Goal: Navigation & Orientation: Find specific page/section

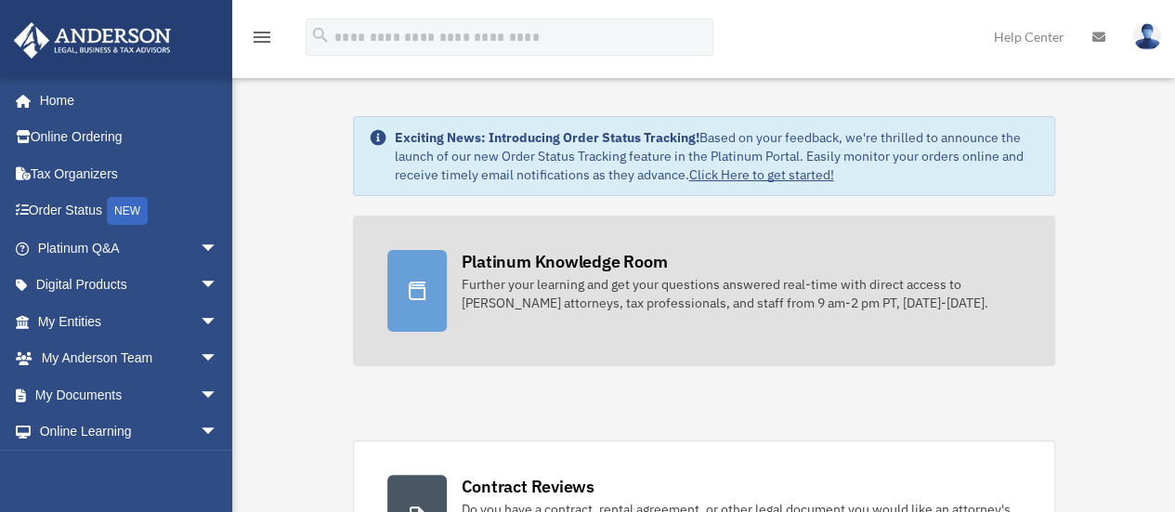
click at [554, 268] on div "Platinum Knowledge Room" at bounding box center [565, 261] width 206 height 23
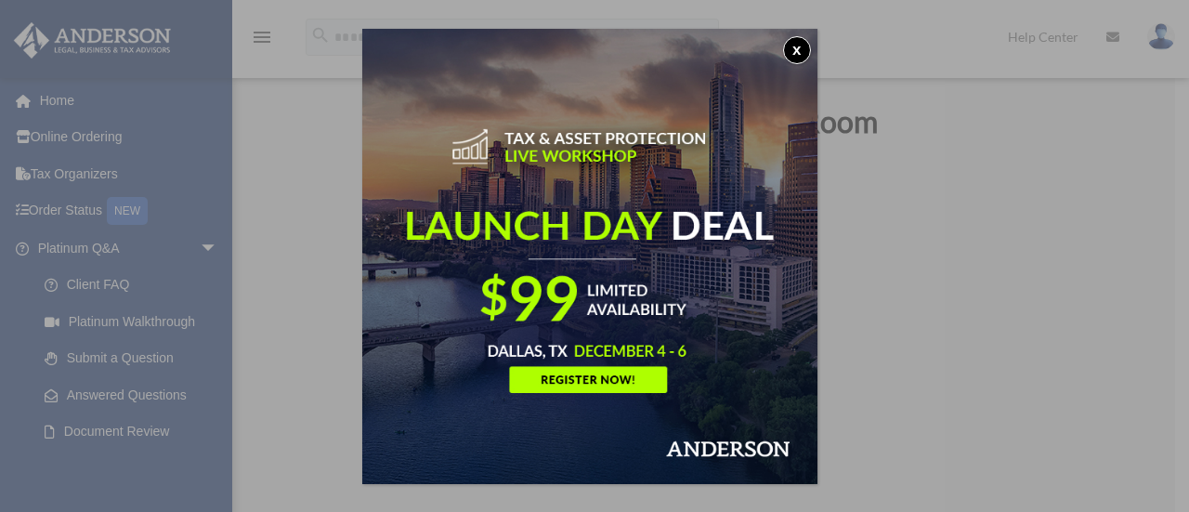
click at [799, 46] on button "x" at bounding box center [797, 50] width 28 height 28
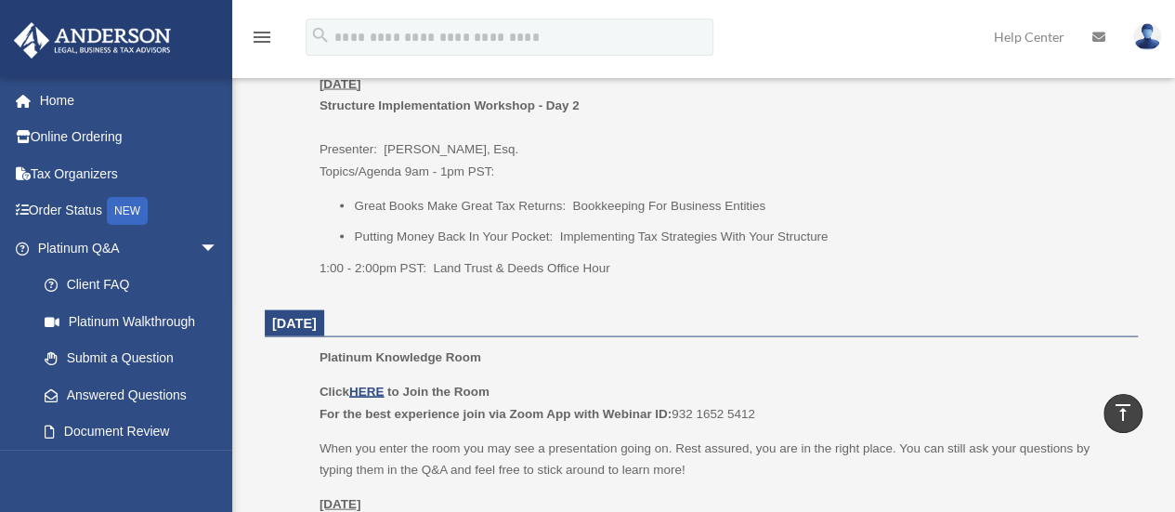
scroll to position [1768, 0]
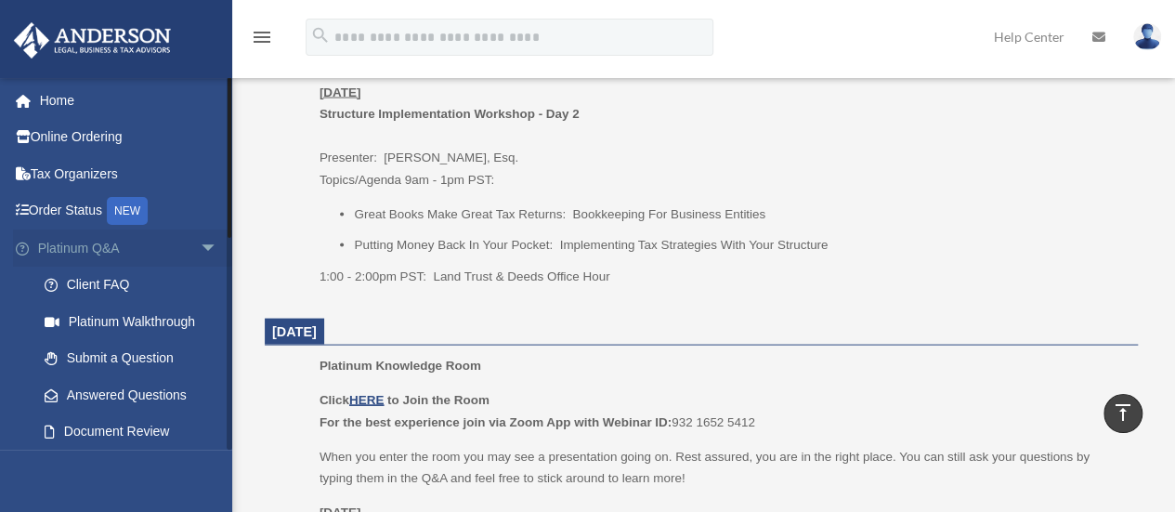
click at [78, 243] on link "Platinum Q&A arrow_drop_down" at bounding box center [129, 247] width 233 height 37
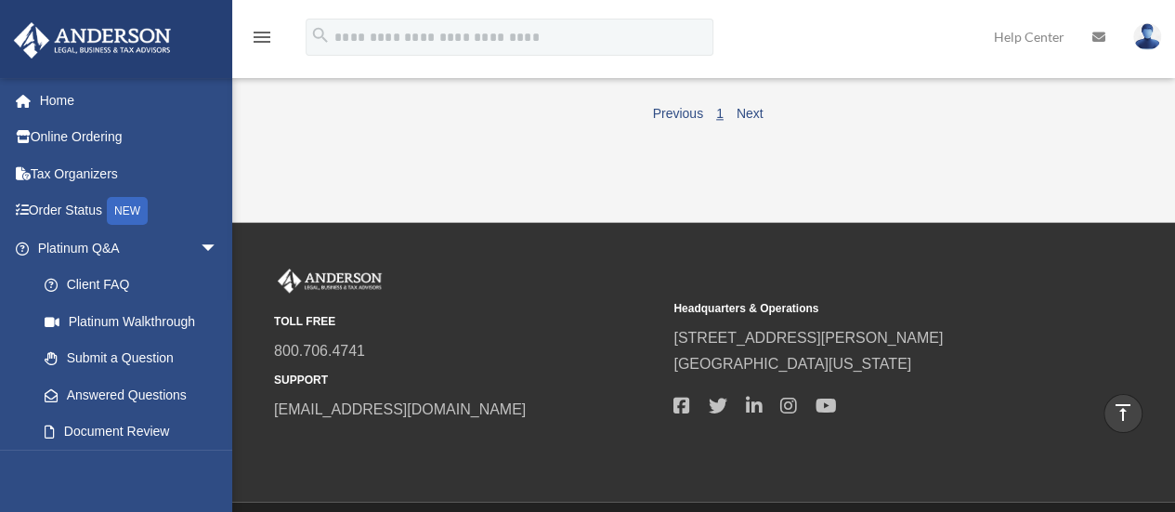
scroll to position [1162, 0]
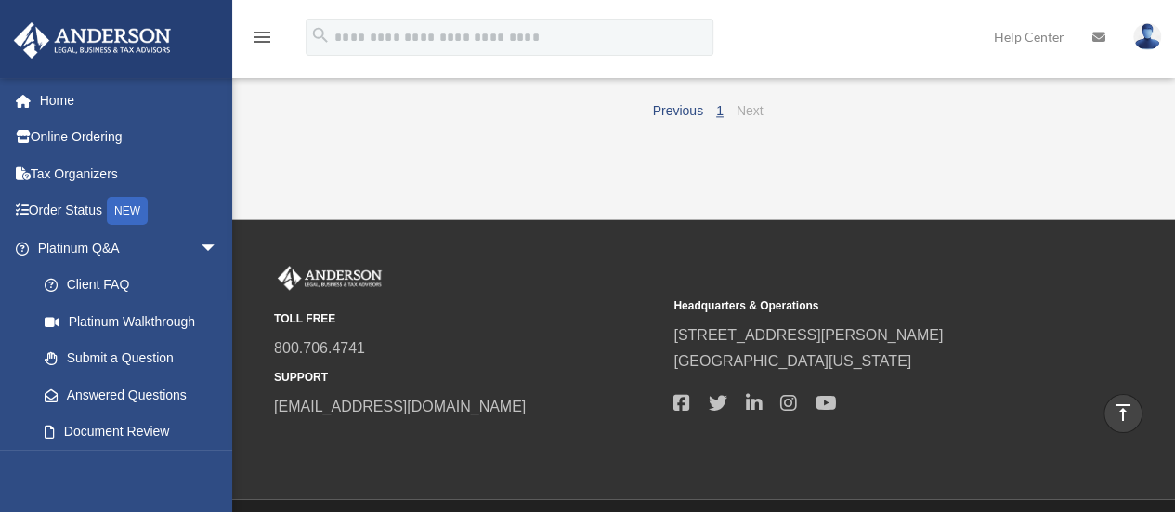
click at [753, 118] on link "Next" at bounding box center [750, 110] width 27 height 15
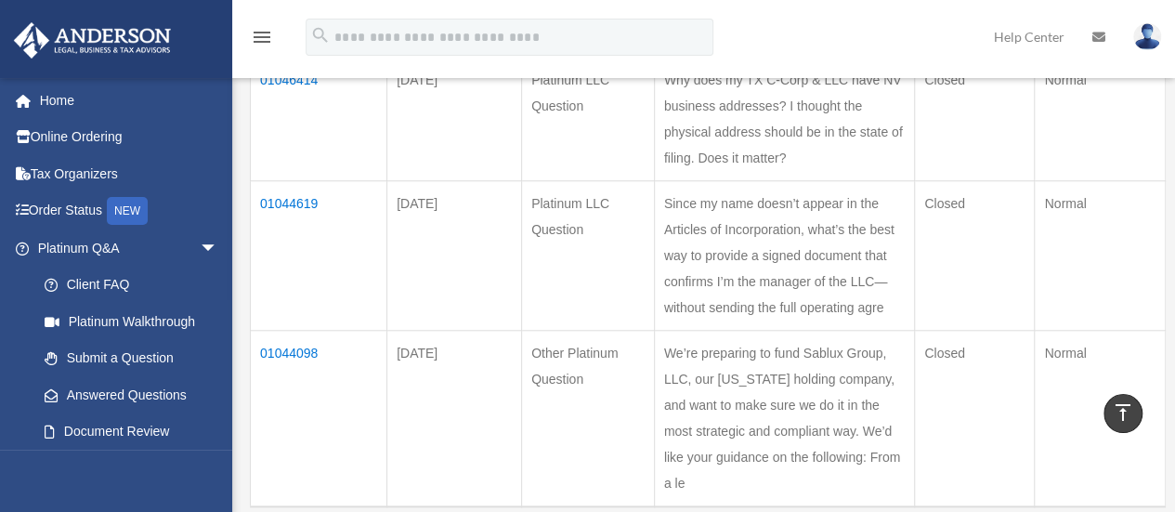
scroll to position [745, 0]
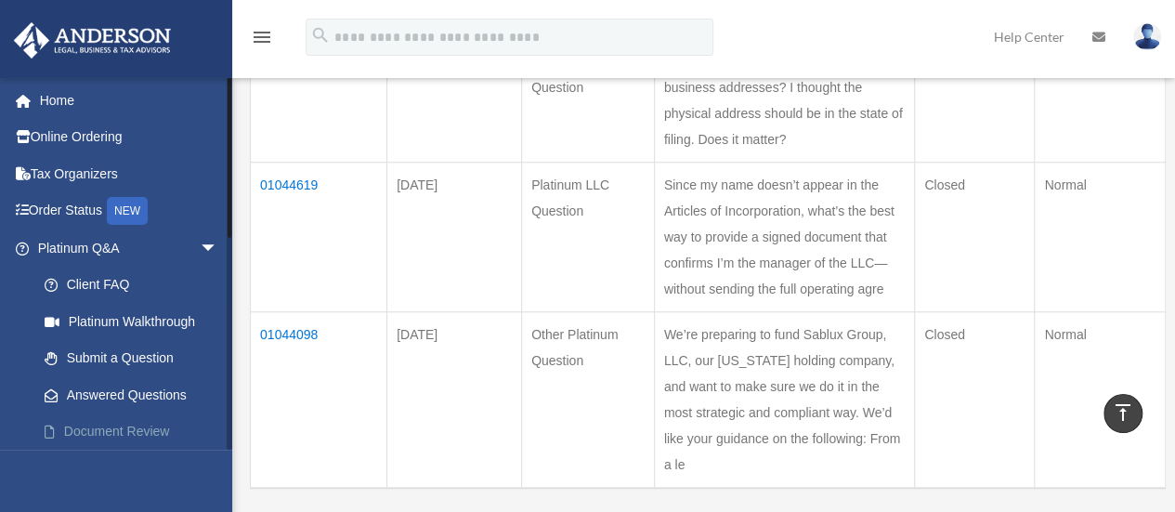
click at [136, 424] on link "Document Review" at bounding box center [136, 431] width 220 height 37
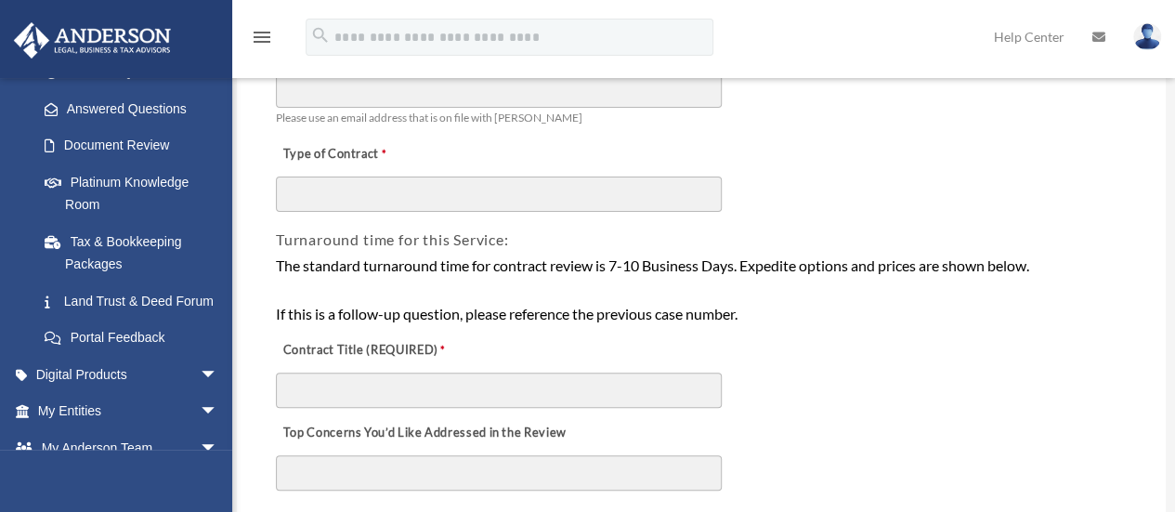
scroll to position [353, 0]
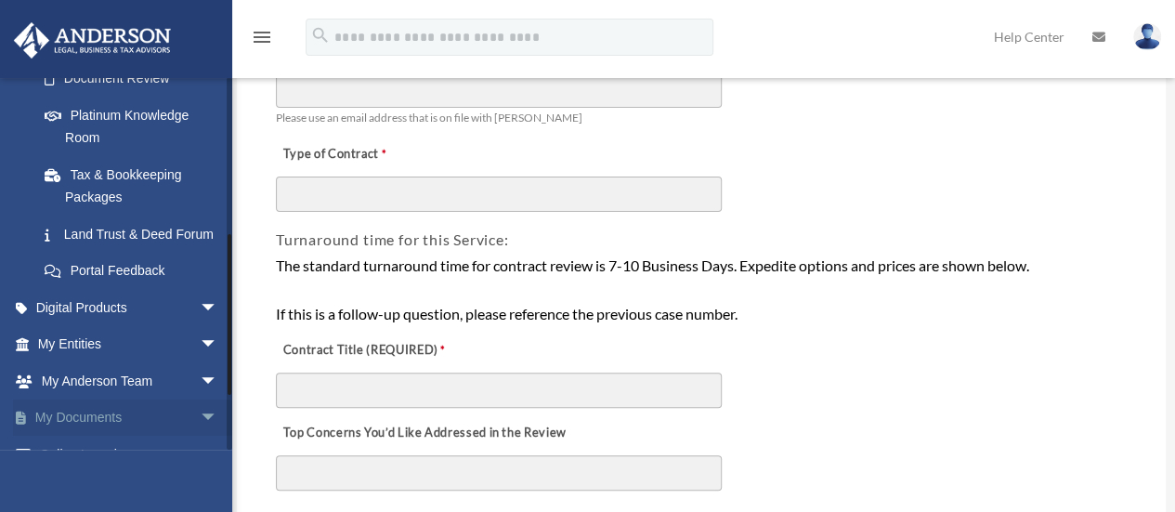
click at [93, 437] on link "My Documents arrow_drop_down" at bounding box center [129, 417] width 233 height 37
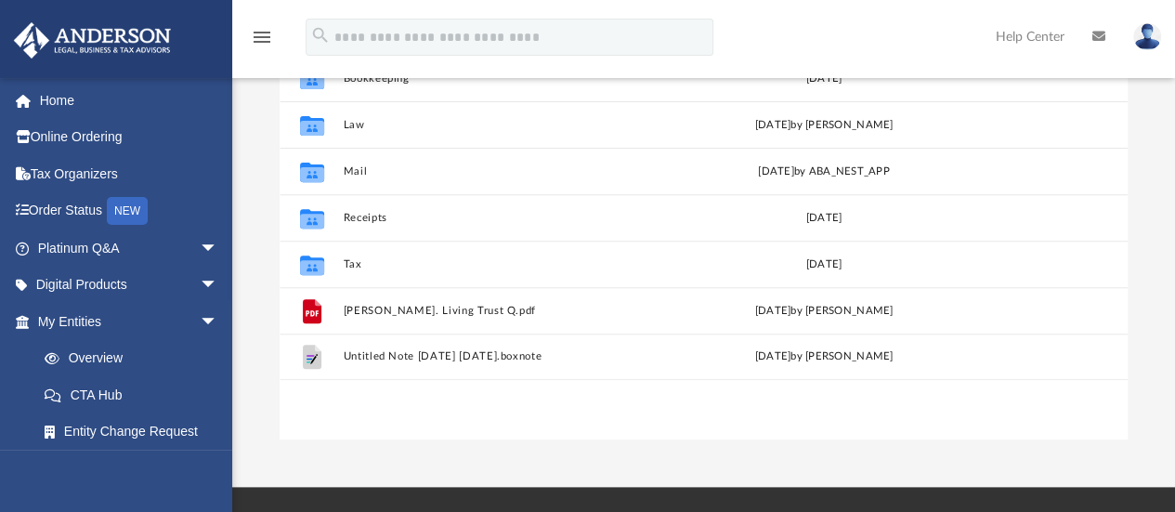
scroll to position [281, 0]
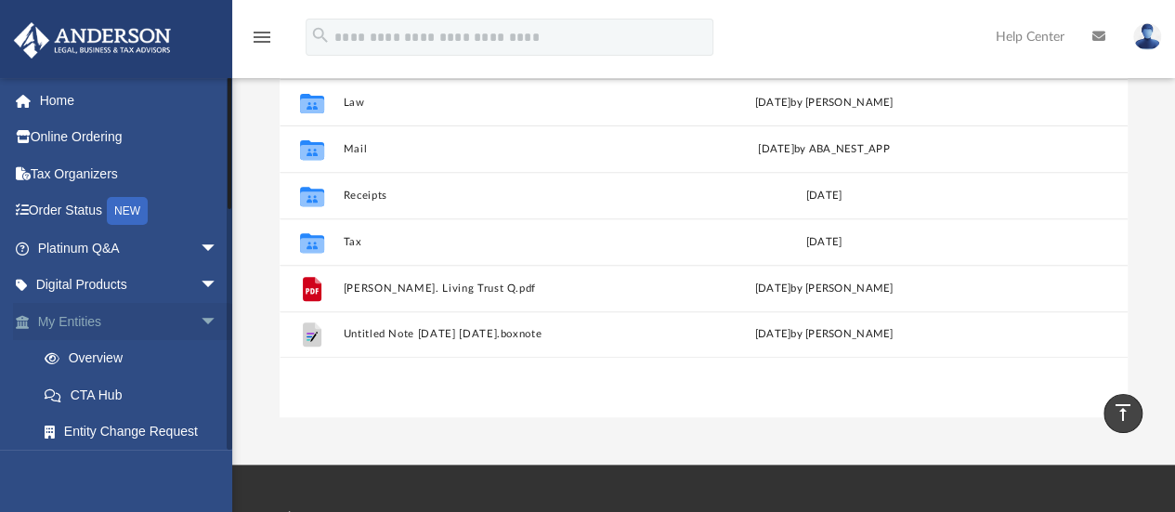
click at [200, 331] on span "arrow_drop_down" at bounding box center [218, 322] width 37 height 38
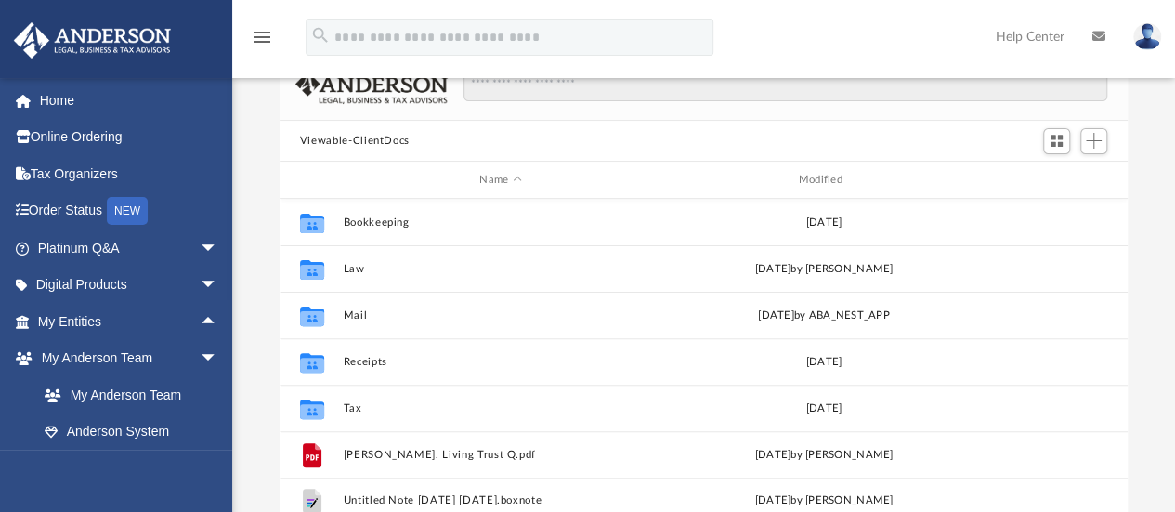
scroll to position [0, 0]
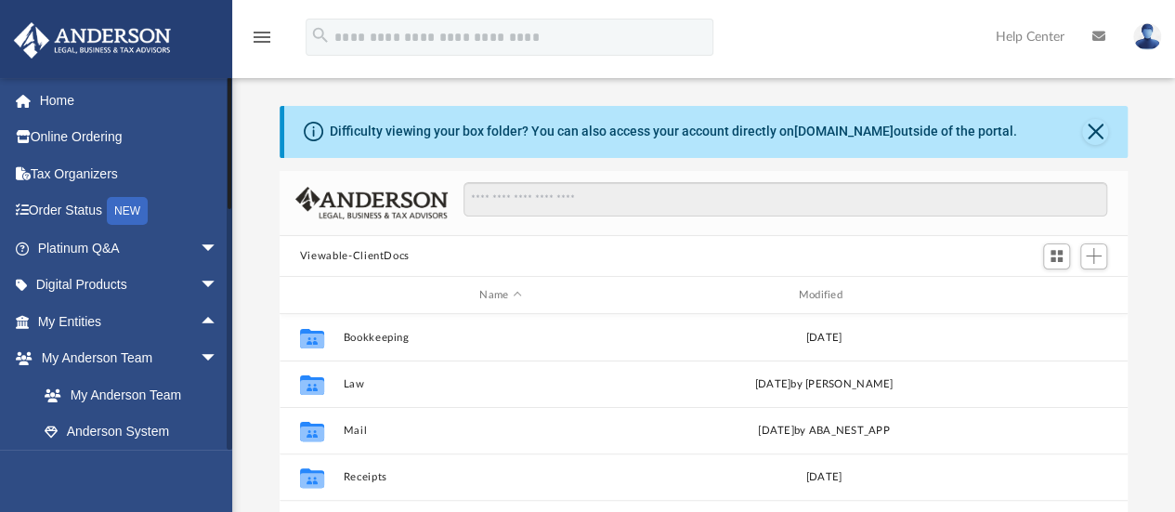
drag, startPoint x: 229, startPoint y: 125, endPoint x: 226, endPoint y: 76, distance: 49.3
click at [226, 76] on div "menu search Site Menu add antoinette.daye@gmail.com My Profile Reset Password L…" at bounding box center [587, 373] width 1175 height 746
click at [61, 109] on link "Home" at bounding box center [129, 100] width 233 height 37
click at [58, 99] on link "Home" at bounding box center [129, 100] width 233 height 37
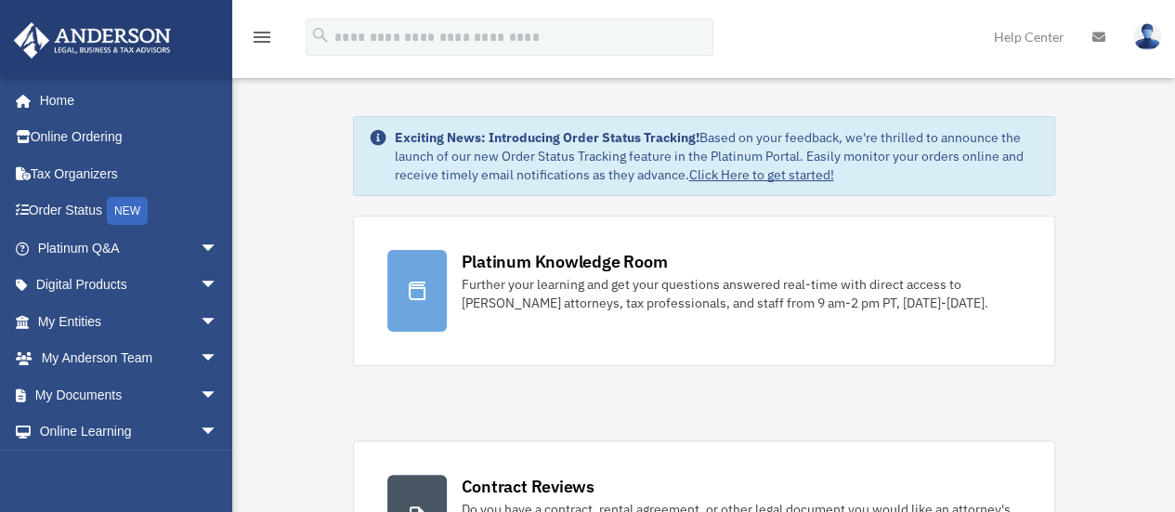
drag, startPoint x: 0, startPoint y: 0, endPoint x: 281, endPoint y: 164, distance: 325.2
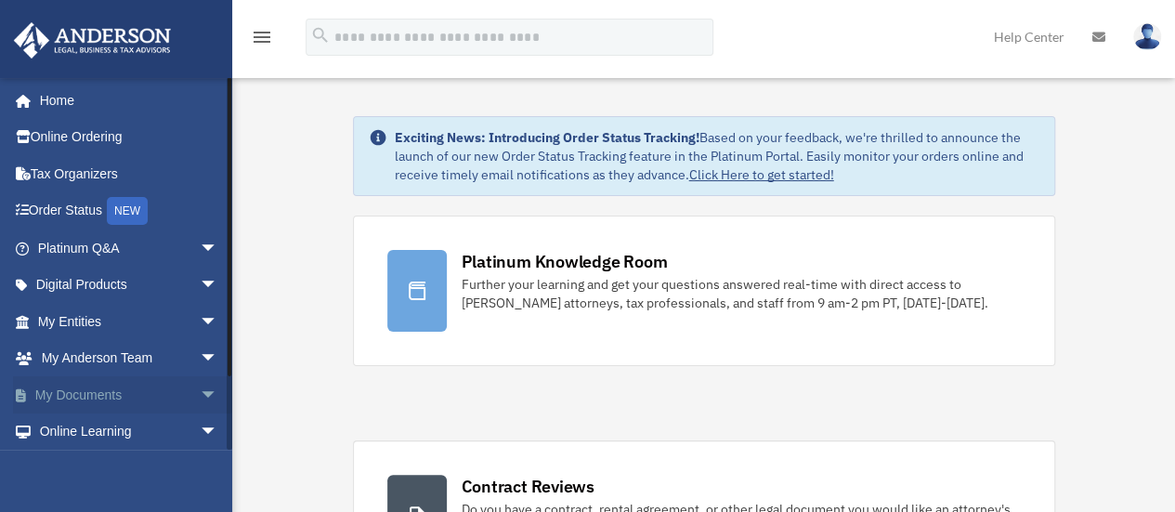
click at [119, 393] on link "My Documents arrow_drop_down" at bounding box center [129, 394] width 233 height 37
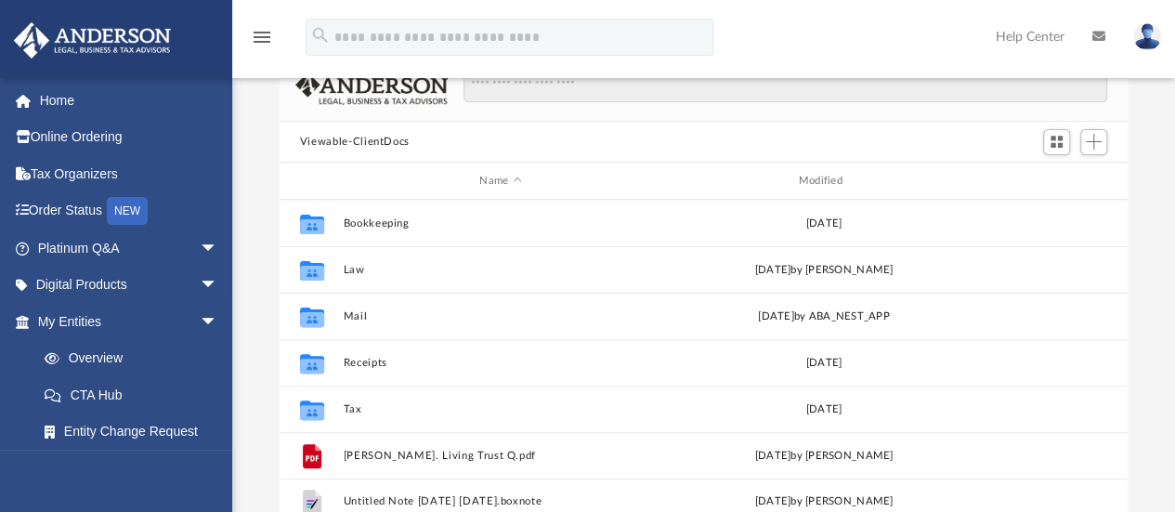
scroll to position [115, 0]
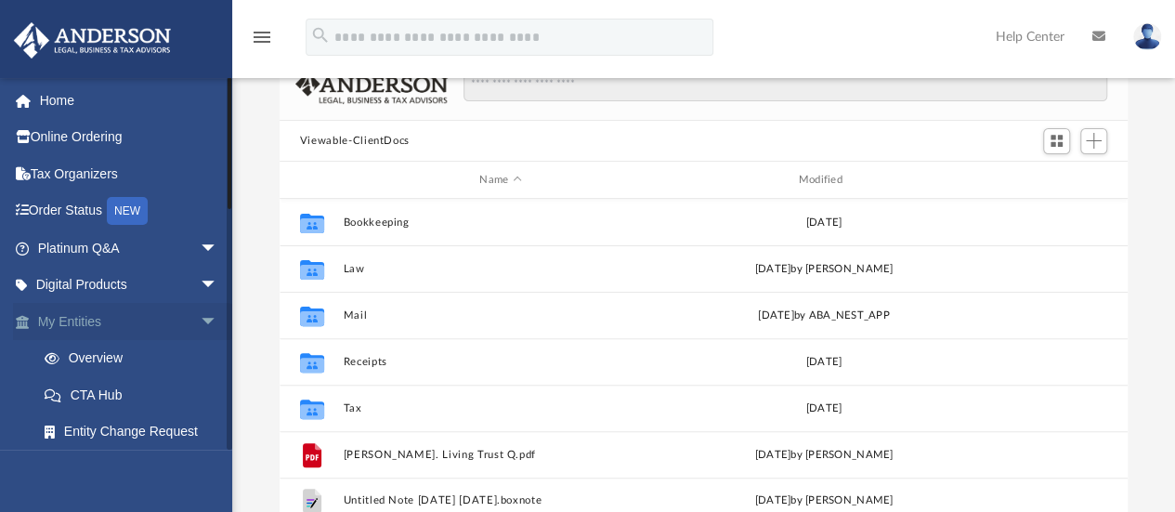
click at [160, 323] on link "My Entities arrow_drop_down" at bounding box center [129, 321] width 233 height 37
click at [58, 95] on link "Home" at bounding box center [129, 100] width 233 height 37
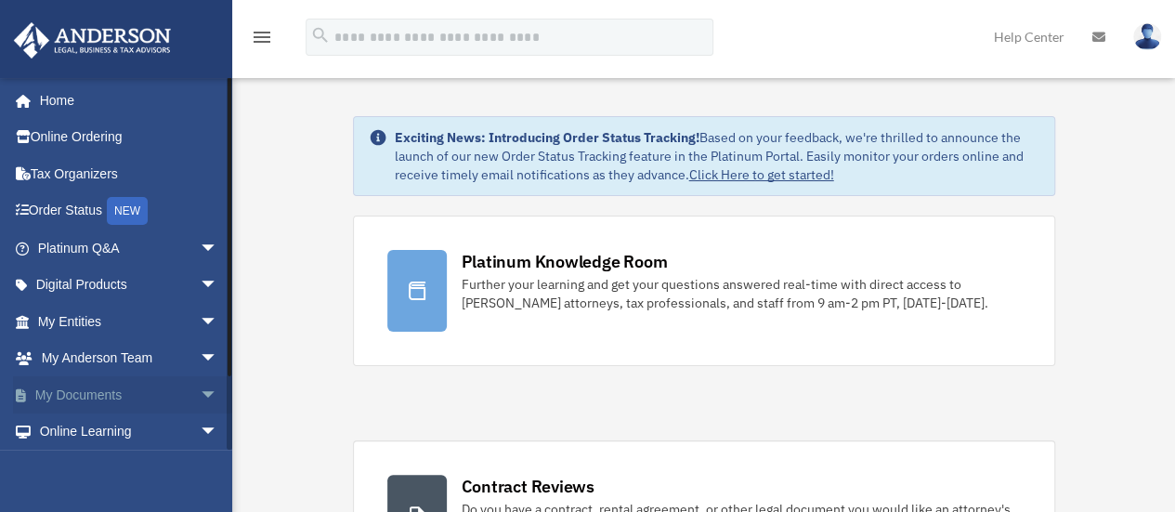
click at [200, 398] on span "arrow_drop_down" at bounding box center [218, 395] width 37 height 38
click at [200, 397] on span "arrow_drop_up" at bounding box center [218, 395] width 37 height 38
click at [200, 397] on span "arrow_drop_down" at bounding box center [218, 395] width 37 height 38
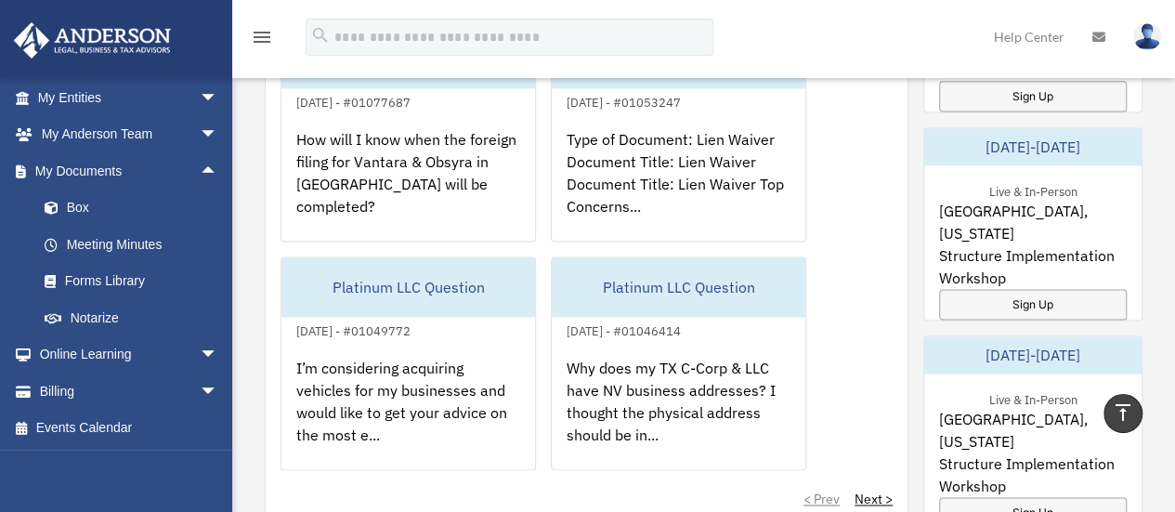
scroll to position [1228, 0]
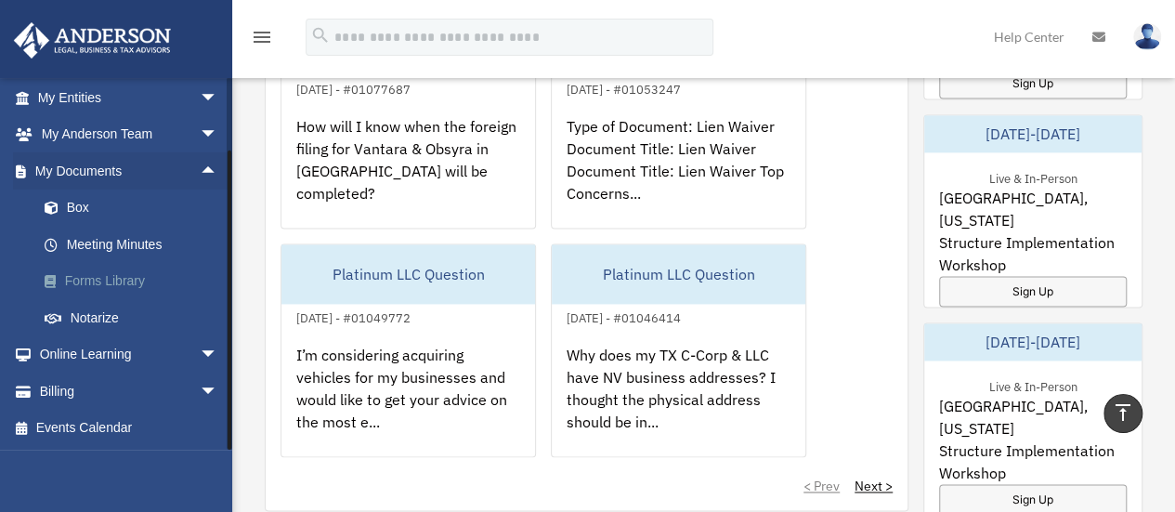
click at [131, 274] on link "Forms Library" at bounding box center [136, 281] width 220 height 37
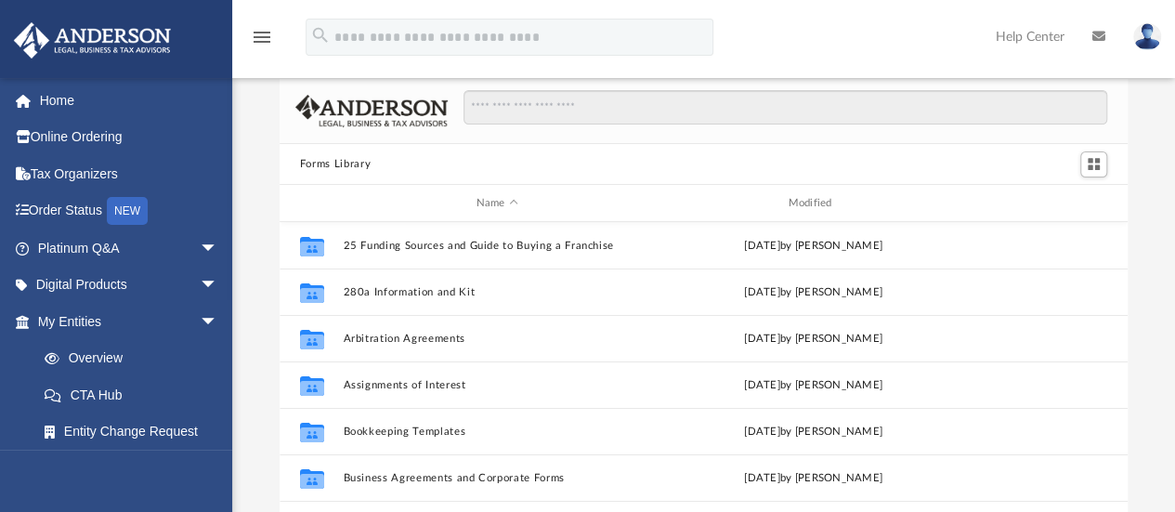
scroll to position [28, 0]
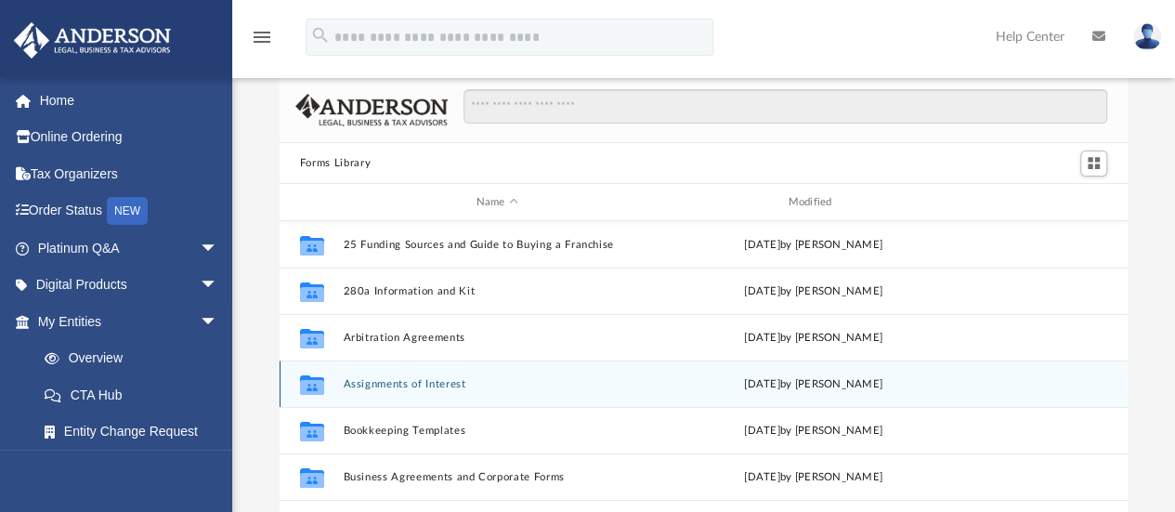
click at [977, 369] on div "Collaborated Folder Assignments of Interest Wed Jun 26 2024 by Mary Acree" at bounding box center [704, 383] width 848 height 46
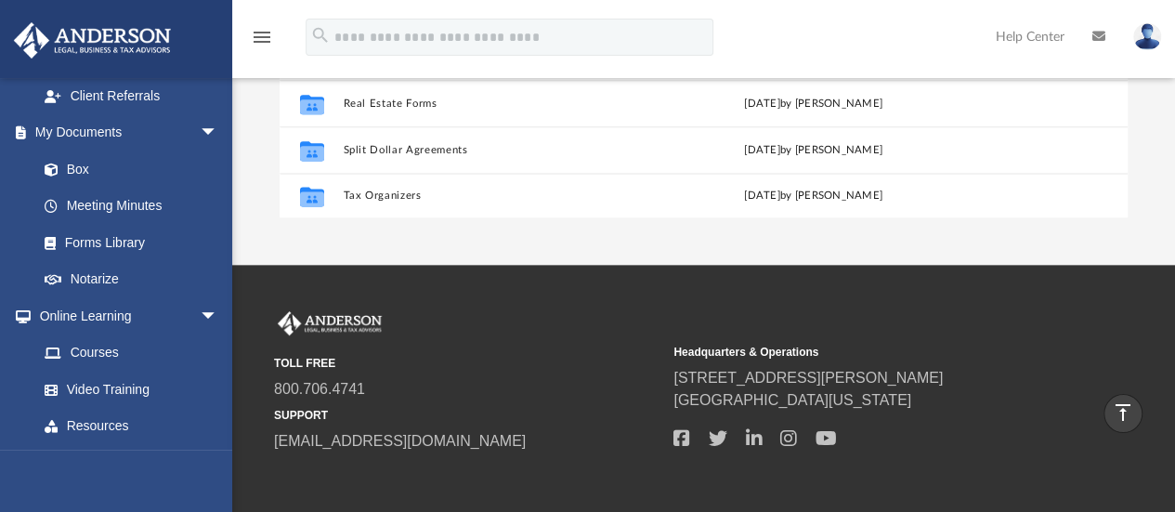
scroll to position [594, 0]
click at [118, 273] on link "Notarize" at bounding box center [136, 278] width 220 height 37
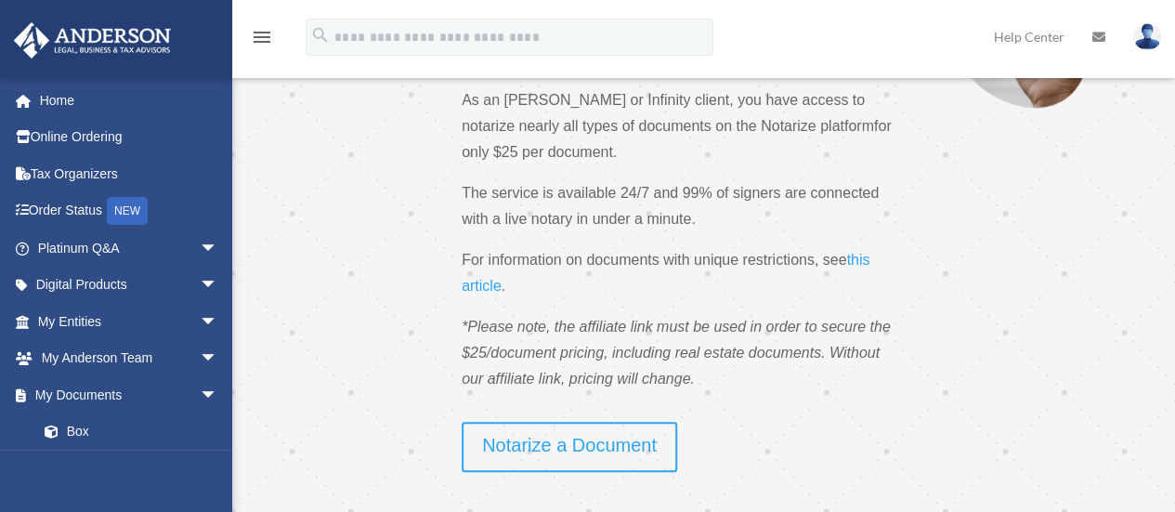
scroll to position [199, 0]
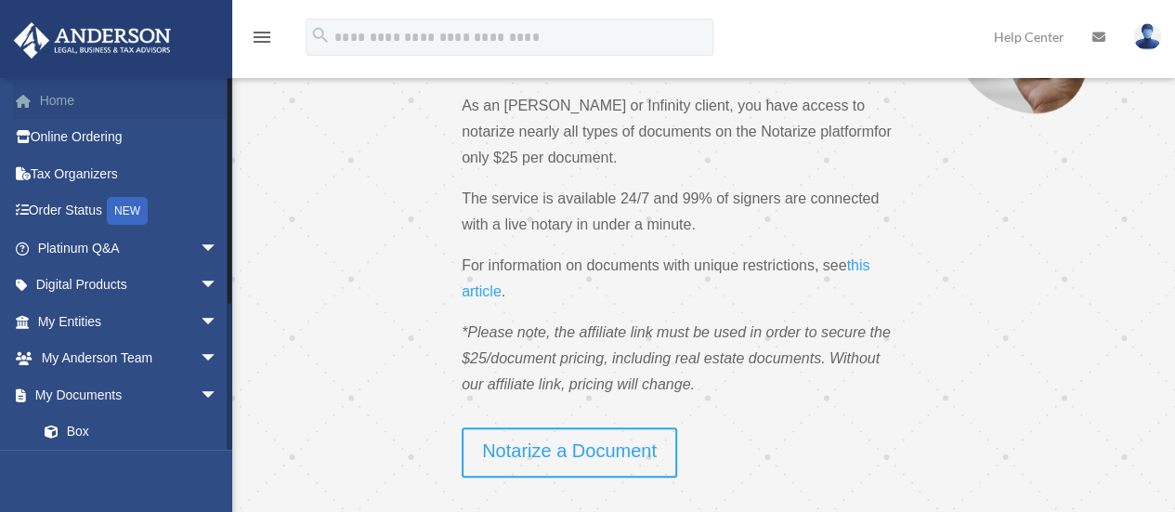
drag, startPoint x: 117, startPoint y: 272, endPoint x: 56, endPoint y: 98, distance: 185.1
click at [56, 98] on link "Home" at bounding box center [129, 100] width 233 height 37
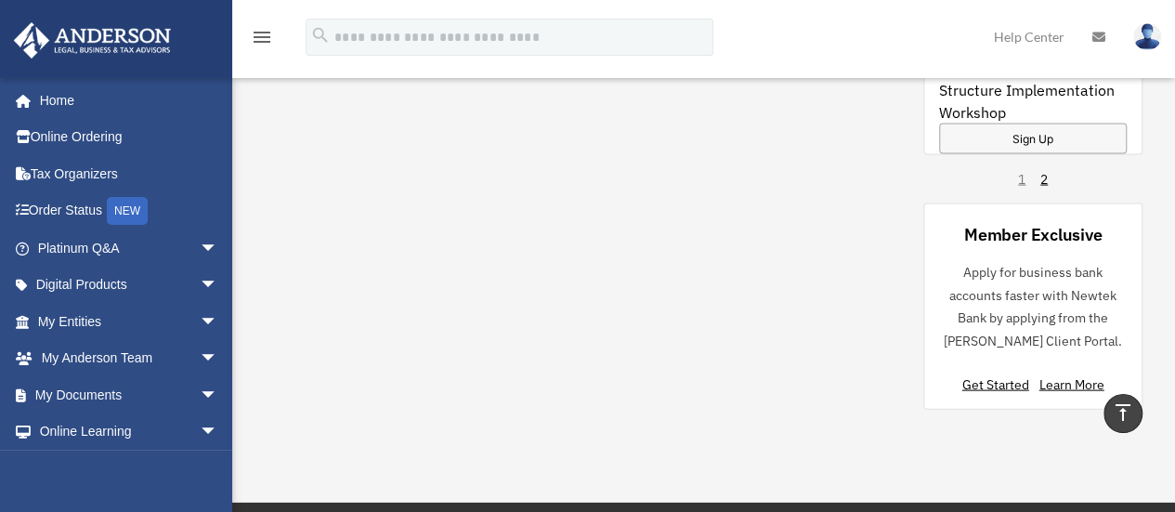
scroll to position [1761, 0]
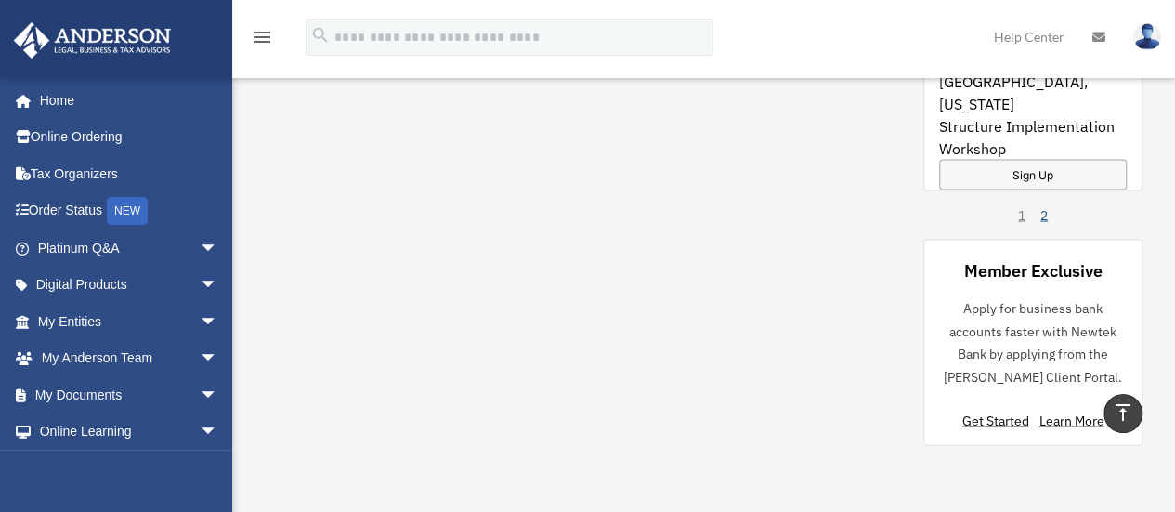
click at [1041, 213] on link "2" at bounding box center [1043, 214] width 7 height 19
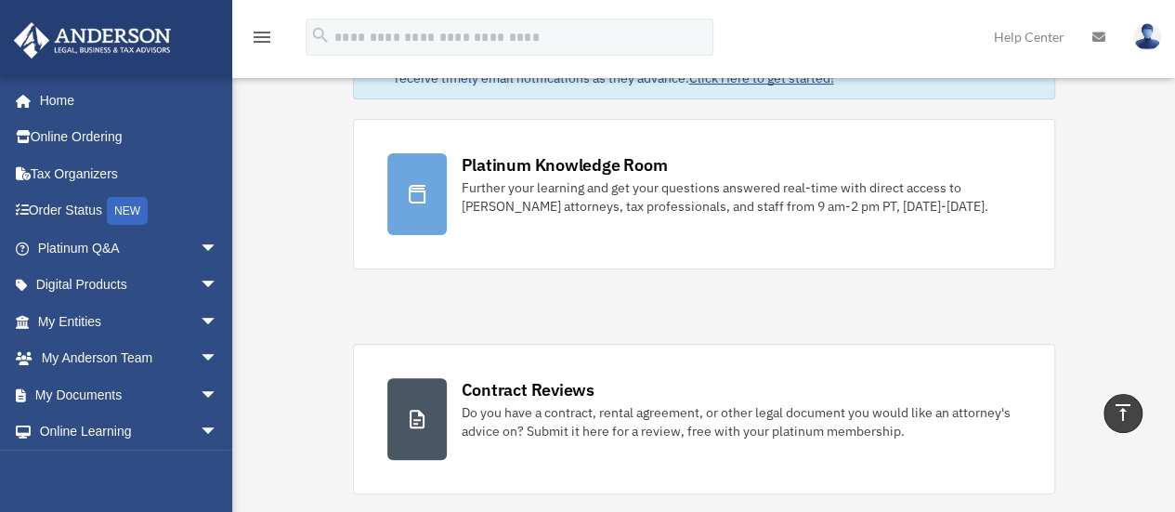
scroll to position [94, 0]
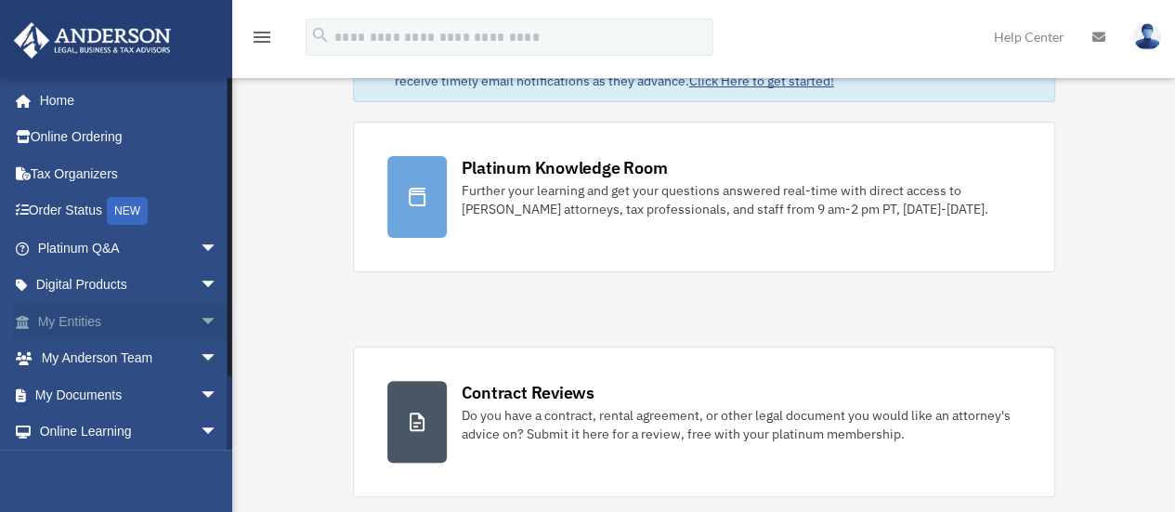
click at [85, 322] on link "My Entities arrow_drop_down" at bounding box center [129, 321] width 233 height 37
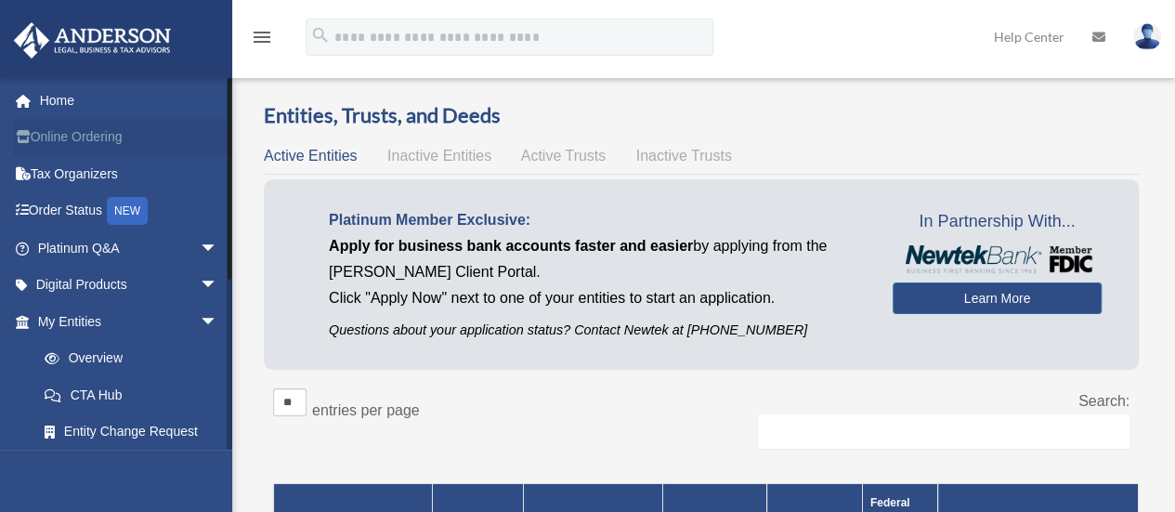
click at [85, 135] on link "Online Ordering" at bounding box center [129, 137] width 233 height 37
click at [59, 102] on link "Home" at bounding box center [129, 100] width 233 height 37
